Goal: Navigation & Orientation: Find specific page/section

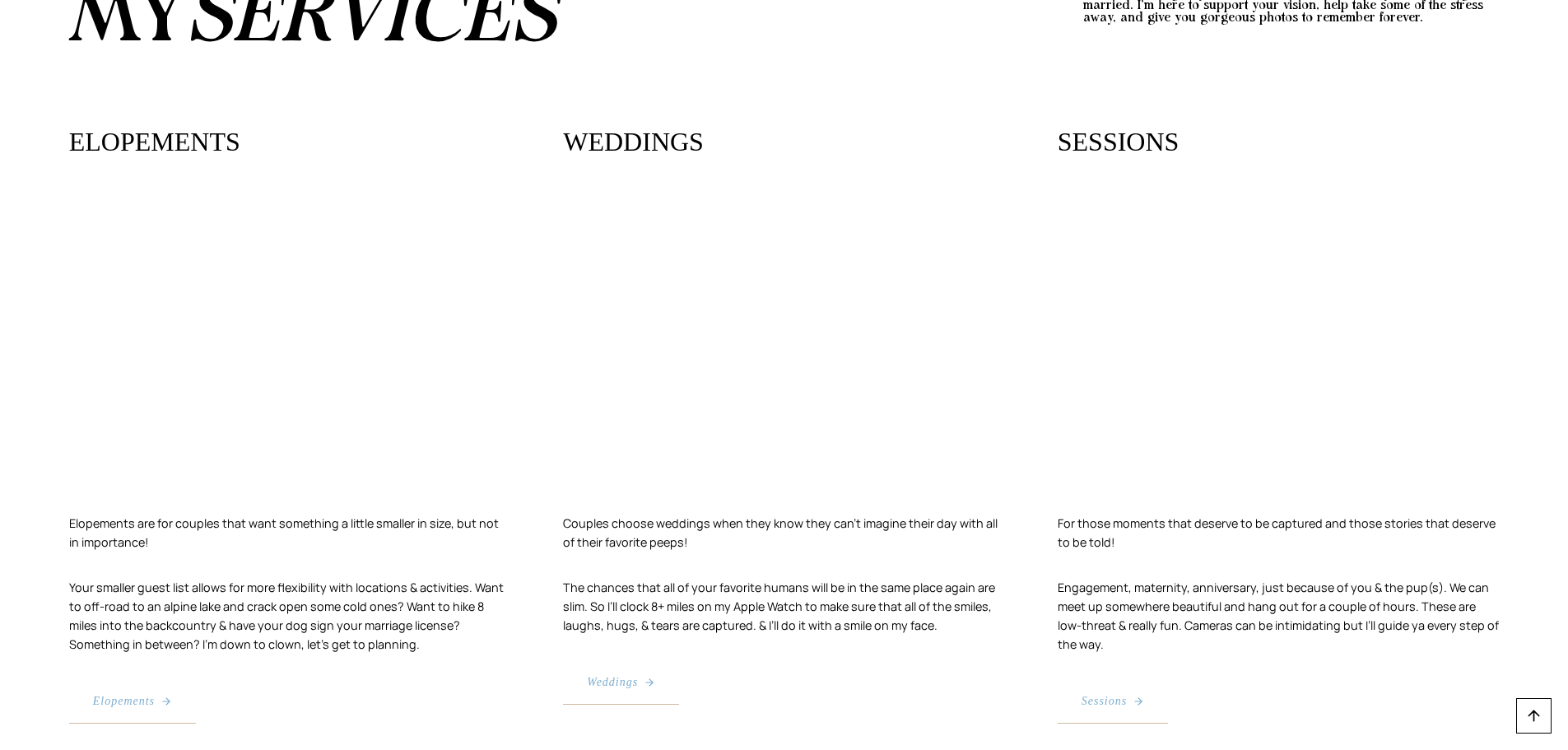
scroll to position [3373, 0]
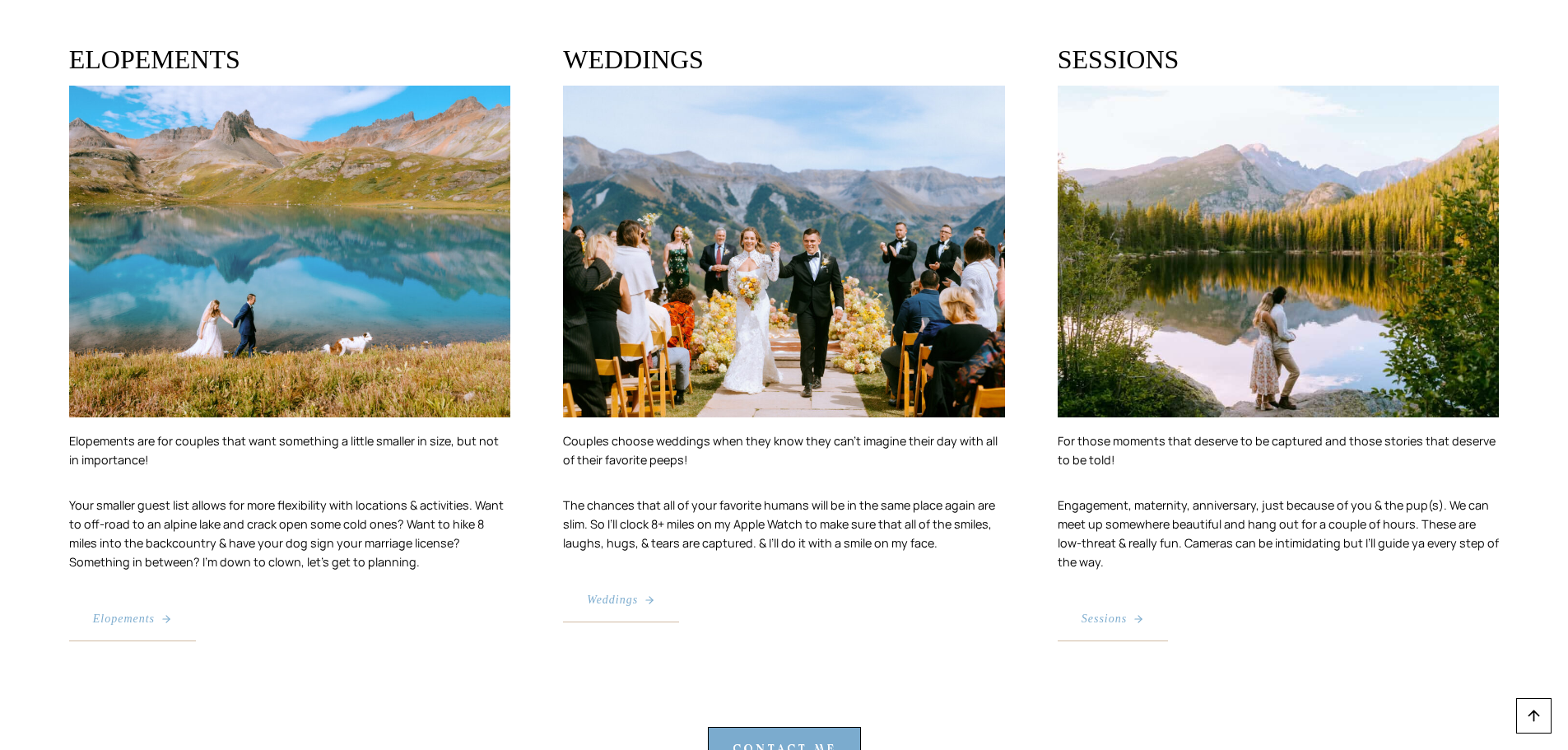
click at [635, 591] on span "Weddings" at bounding box center [613, 599] width 51 height 18
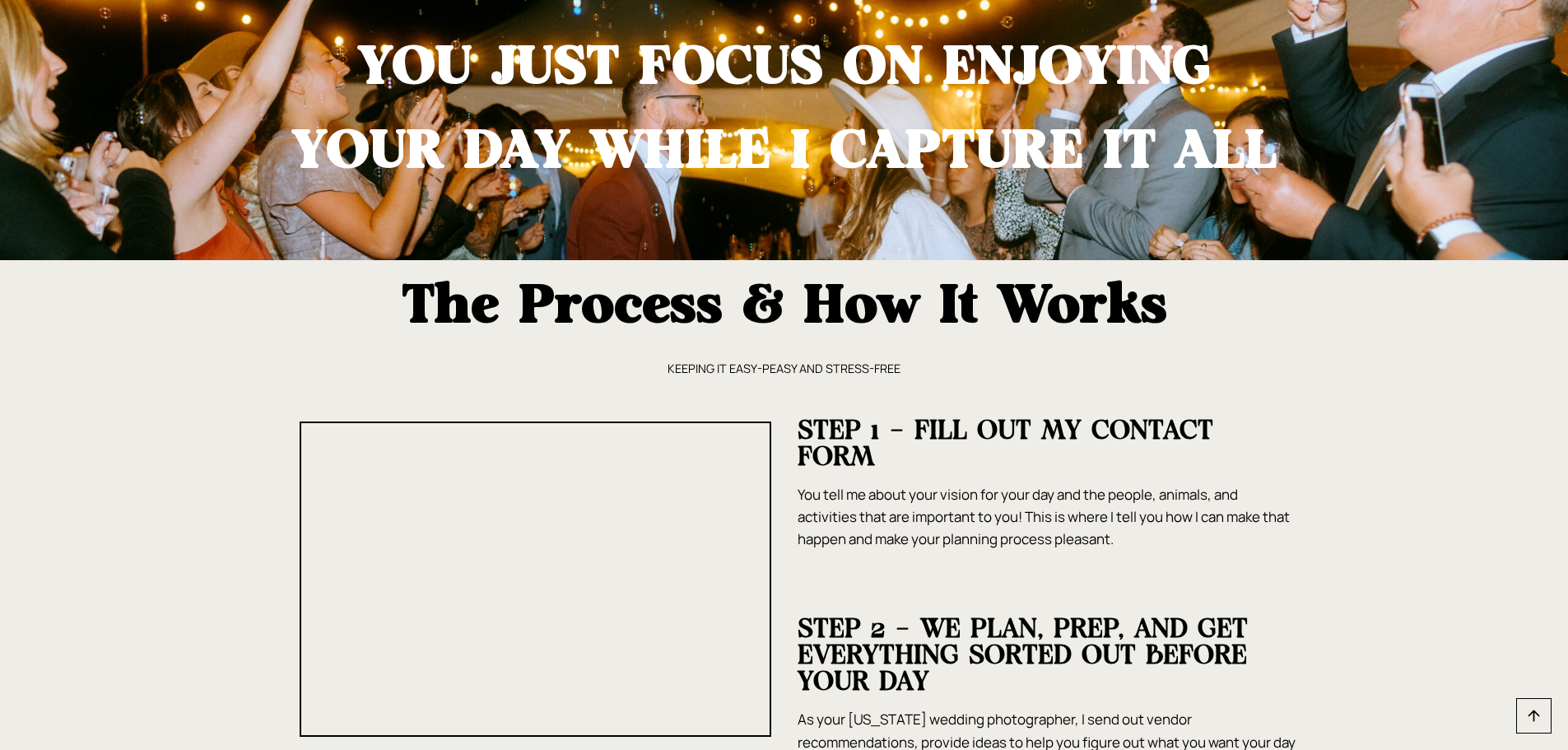
scroll to position [3620, 0]
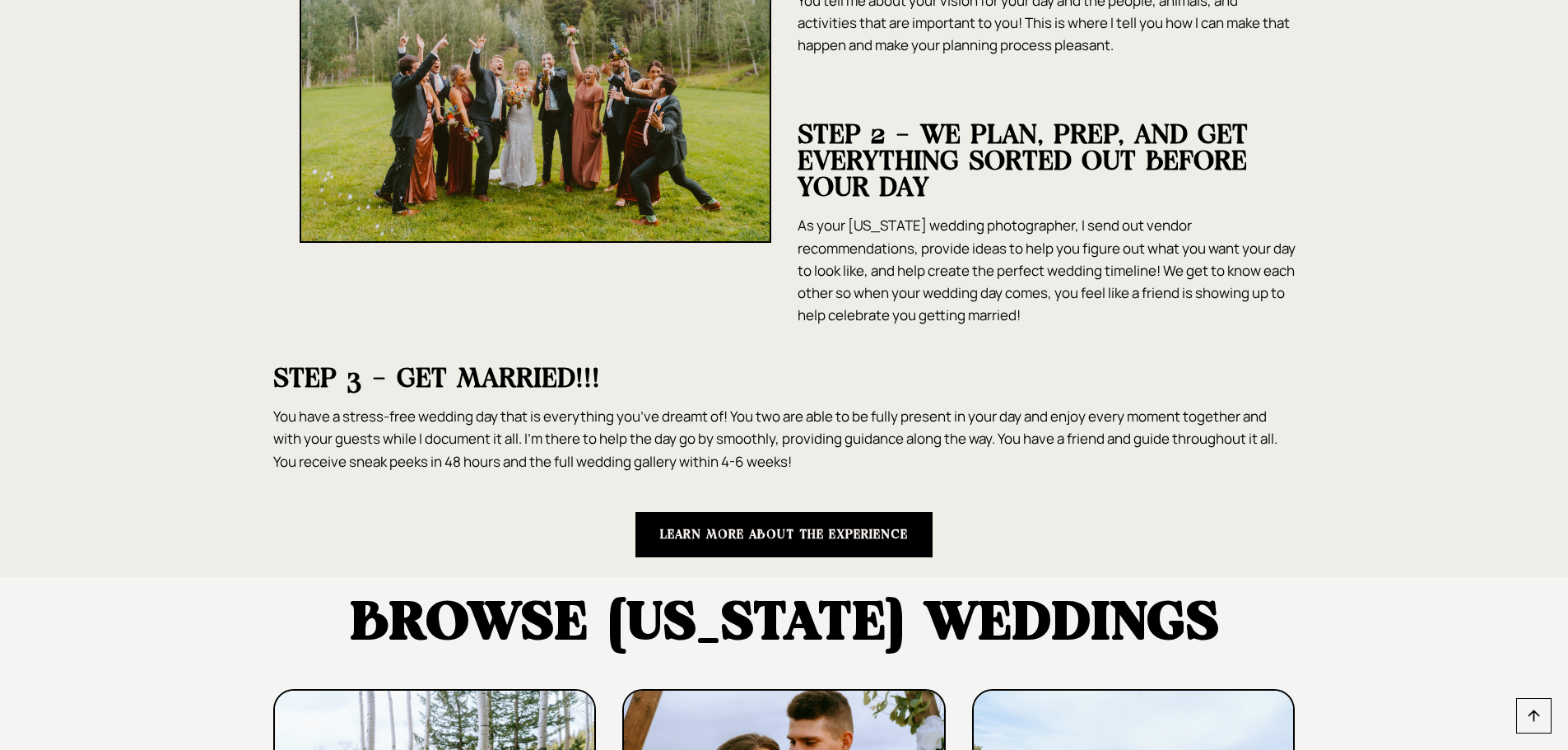
drag, startPoint x: 684, startPoint y: 551, endPoint x: 664, endPoint y: 546, distance: 20.6
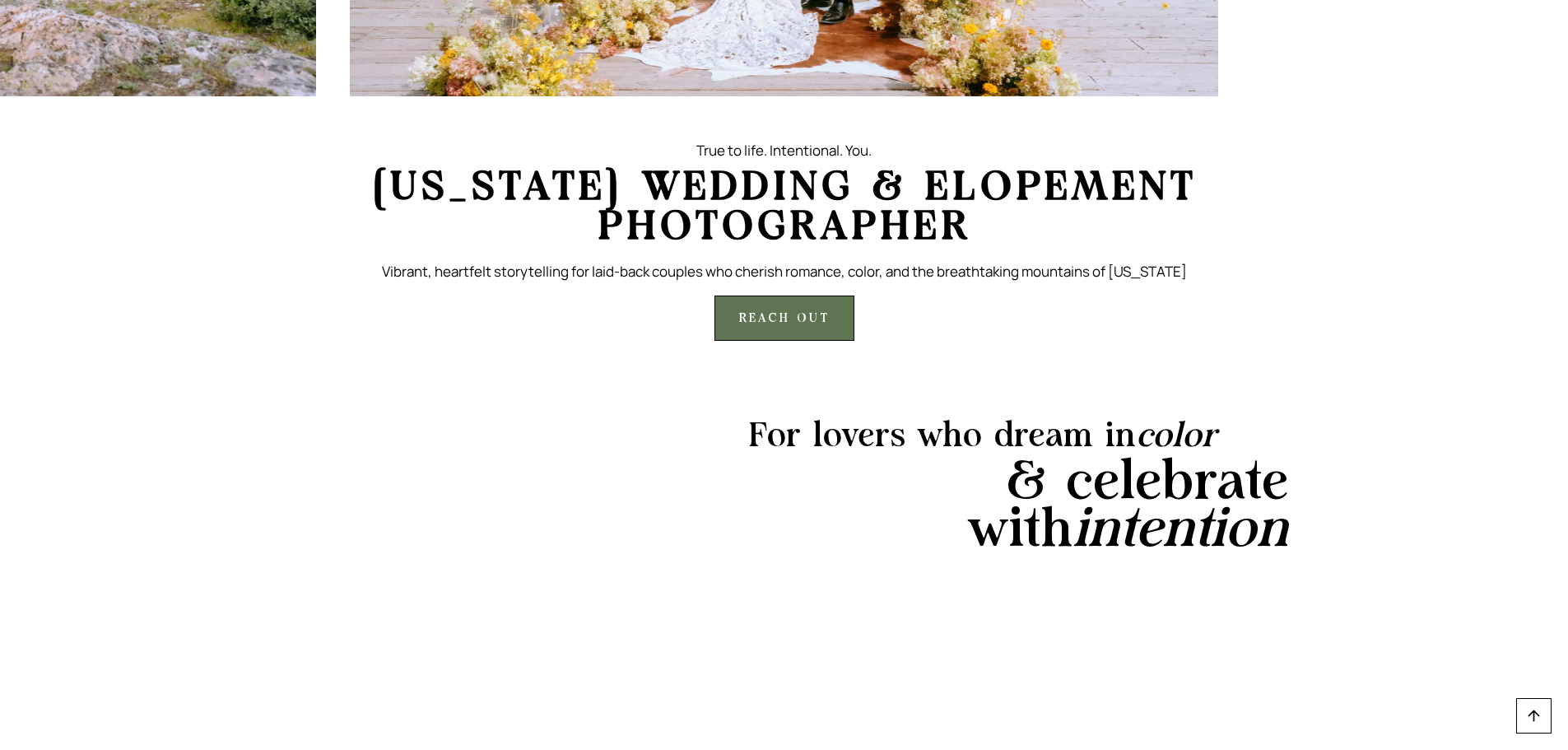
scroll to position [576, 0]
